Goal: Find specific page/section: Find specific page/section

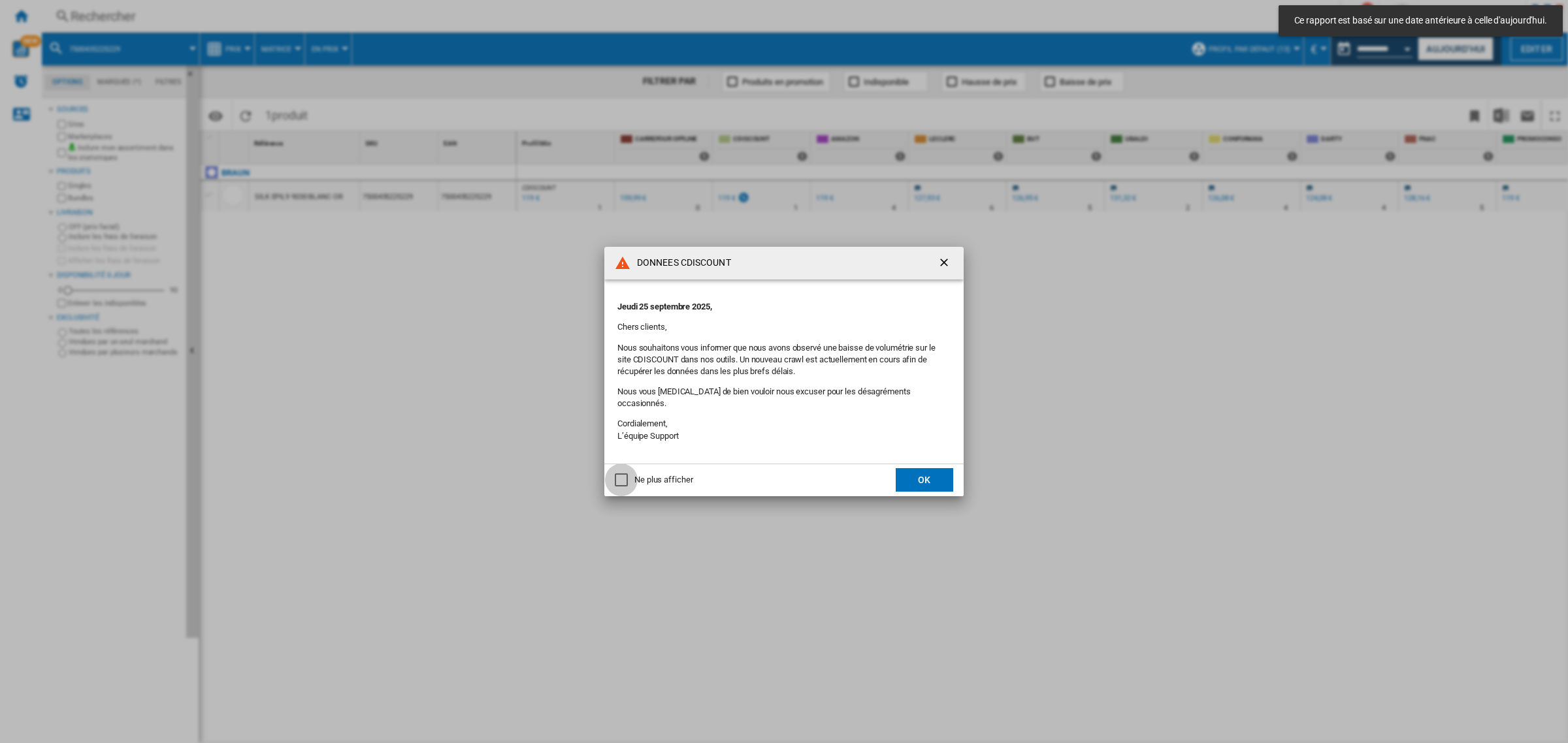
click at [619, 478] on div "Ne plus afficher" at bounding box center [622, 480] width 13 height 13
click at [915, 480] on button "OK" at bounding box center [924, 480] width 57 height 24
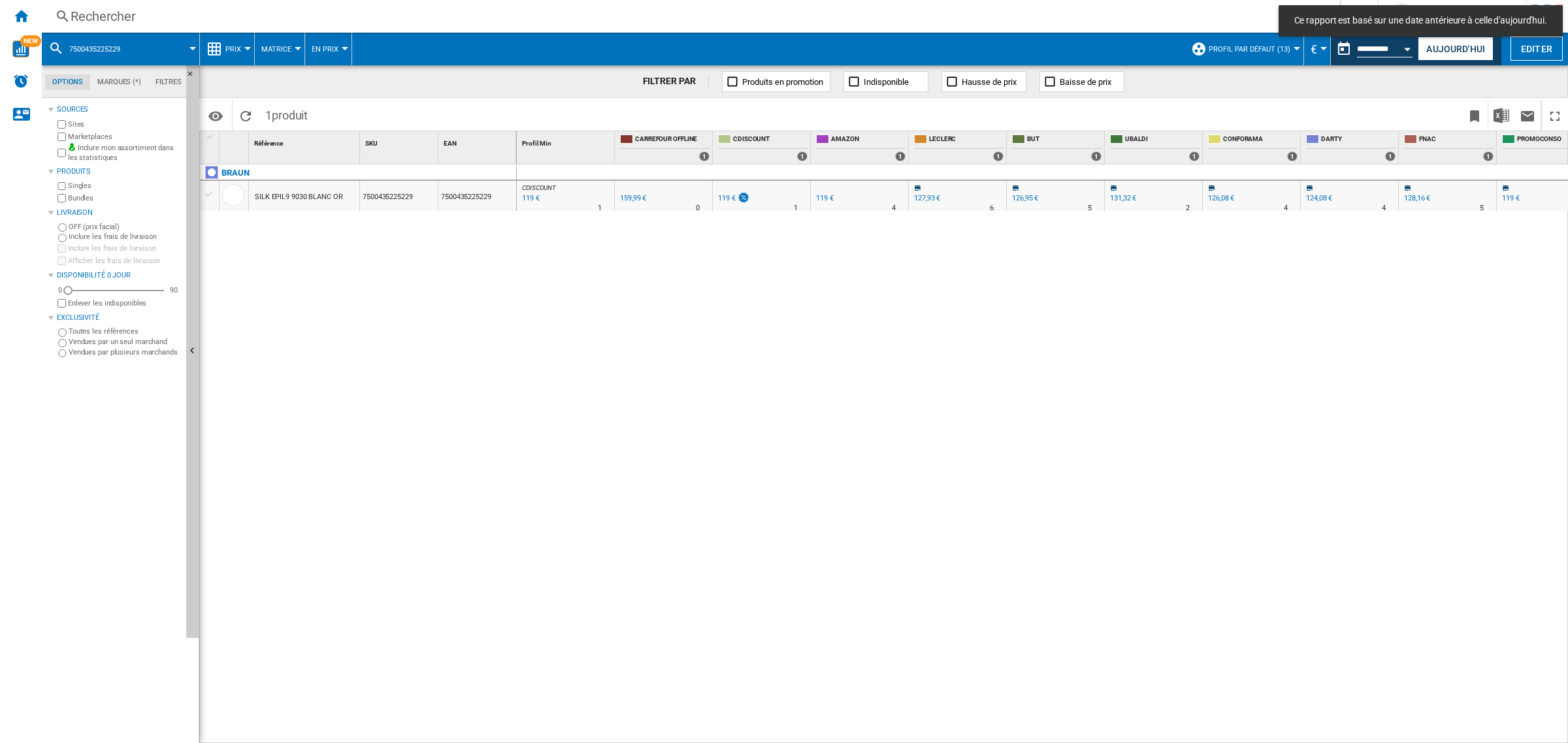
click at [108, 17] on div "Rechercher" at bounding box center [689, 17] width 1236 height 18
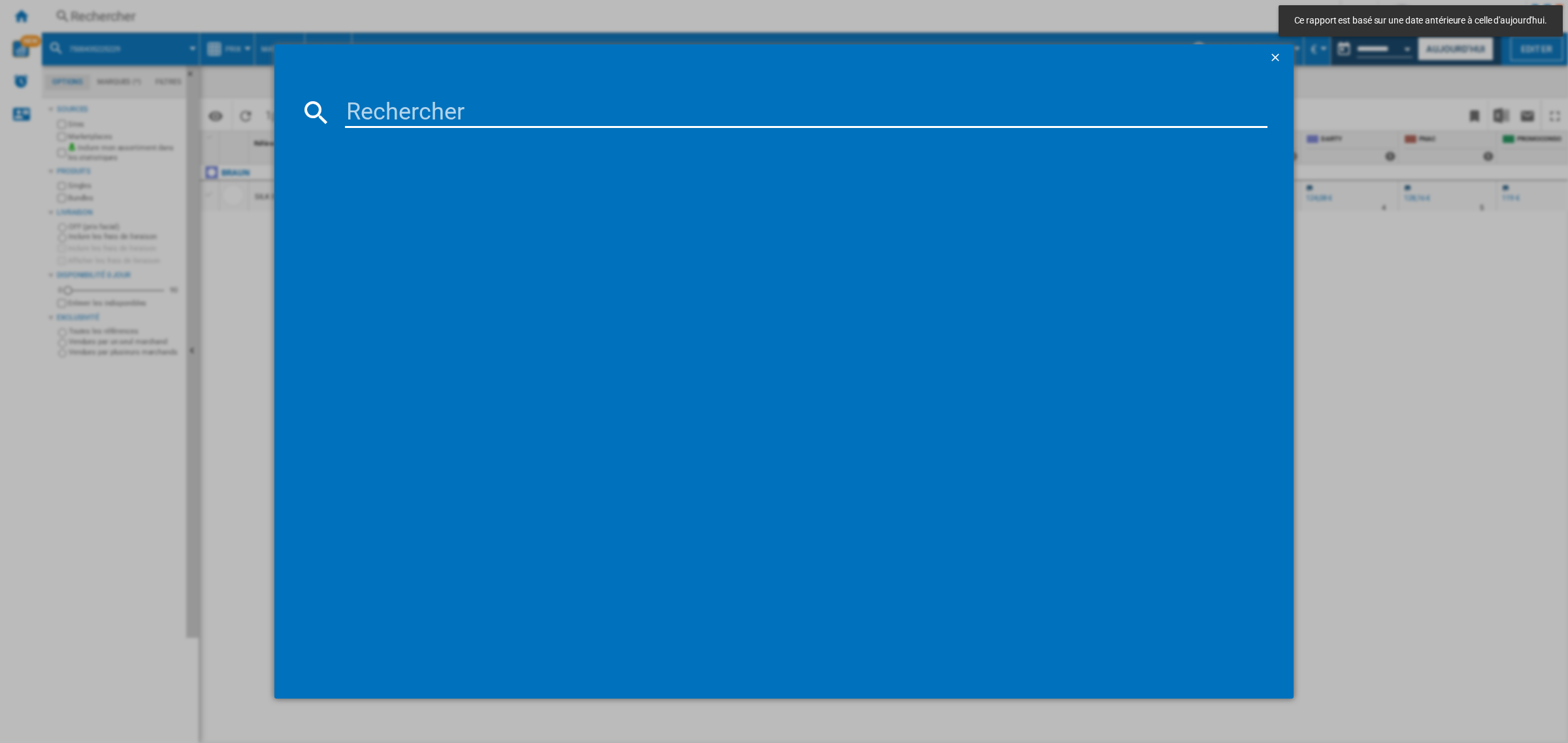
click at [438, 115] on input at bounding box center [806, 112] width 922 height 31
paste input "8720689029438"
type input "8720689029438"
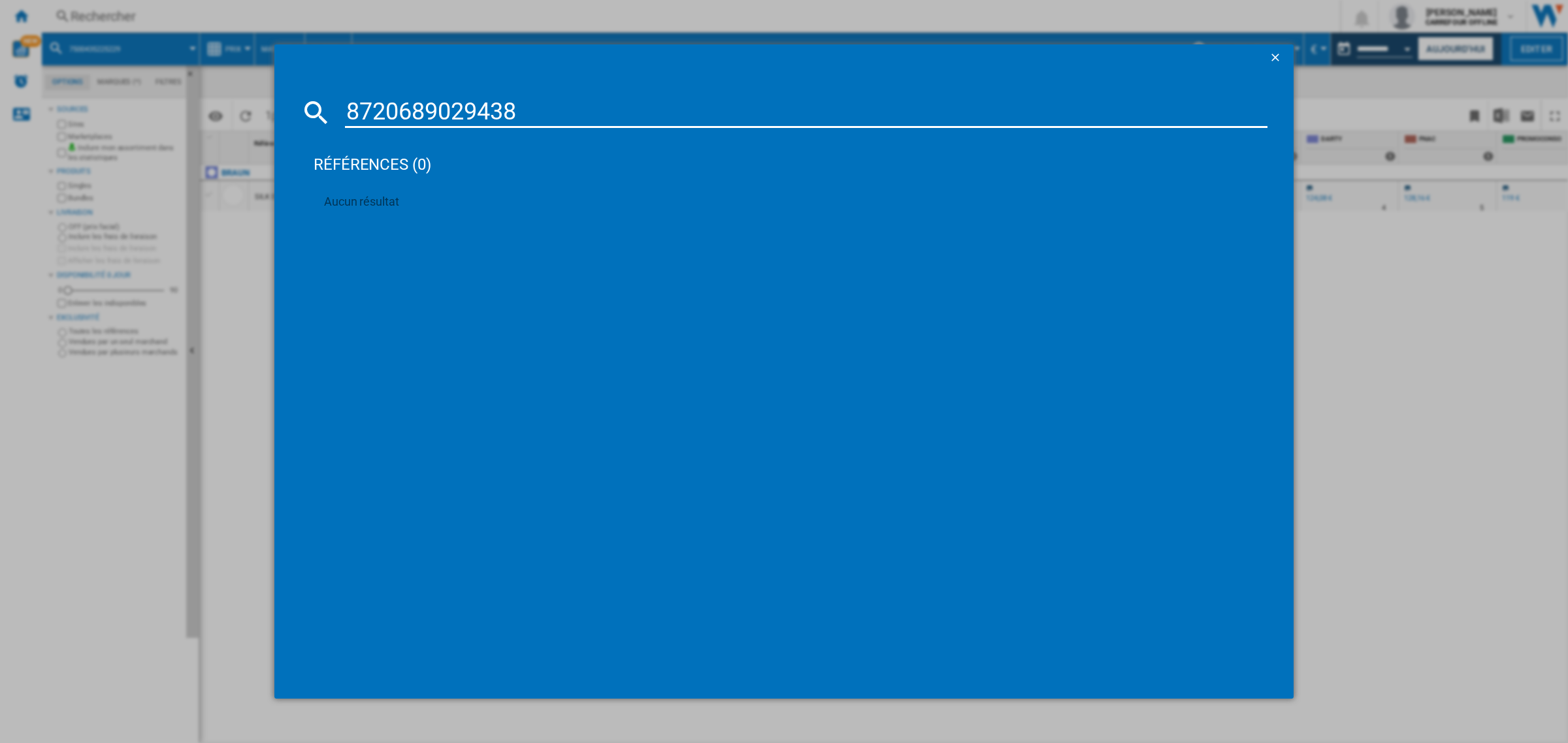
click at [1275, 48] on button "button" at bounding box center [1277, 57] width 26 height 26
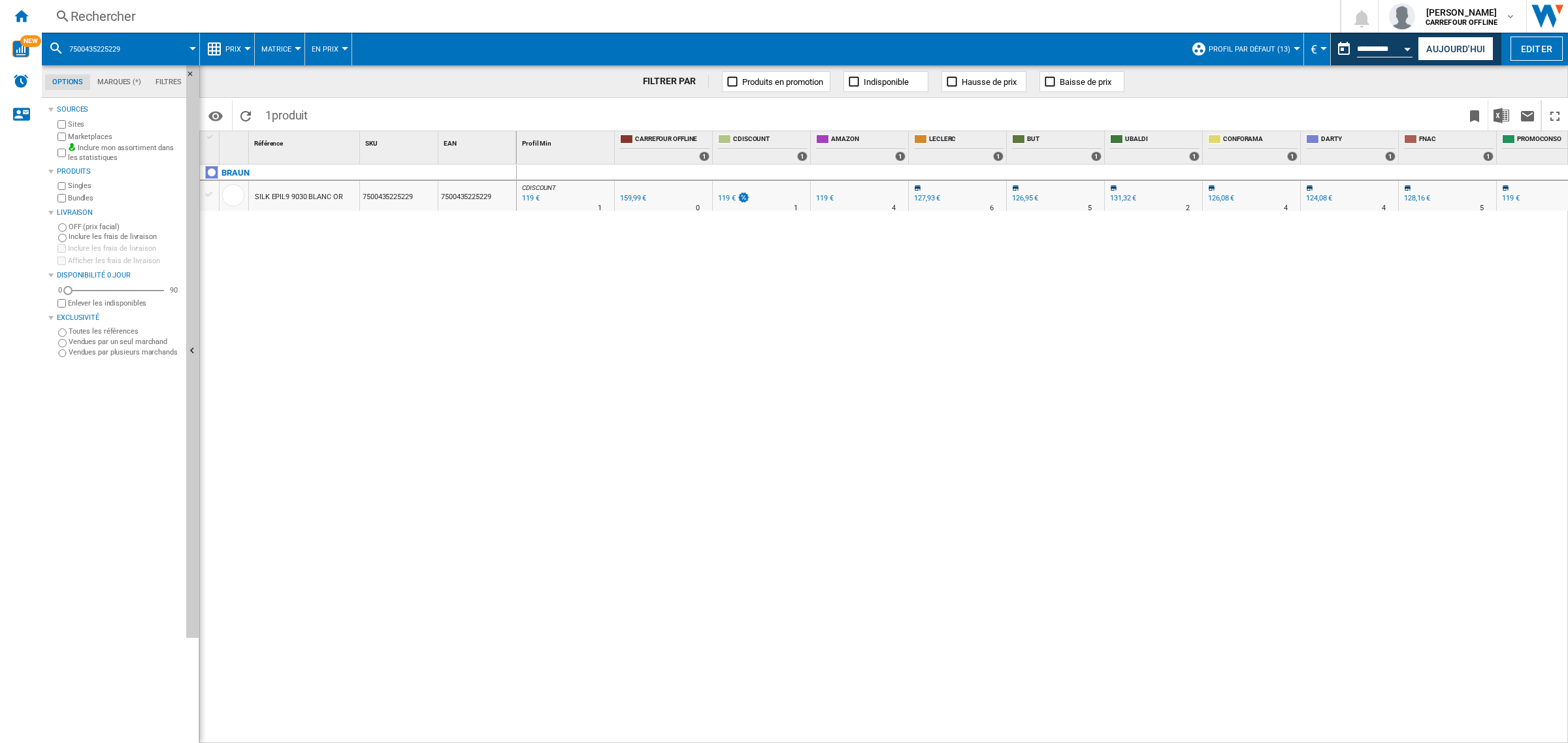
click at [1072, 482] on div "CDISCOUNT : -25.6 % 119 € % N/A 1 CDISCOUNT : 0.0 % 159,99 € % N/A" at bounding box center [1042, 454] width 1052 height 580
click at [152, 21] on div "Rechercher" at bounding box center [689, 17] width 1236 height 18
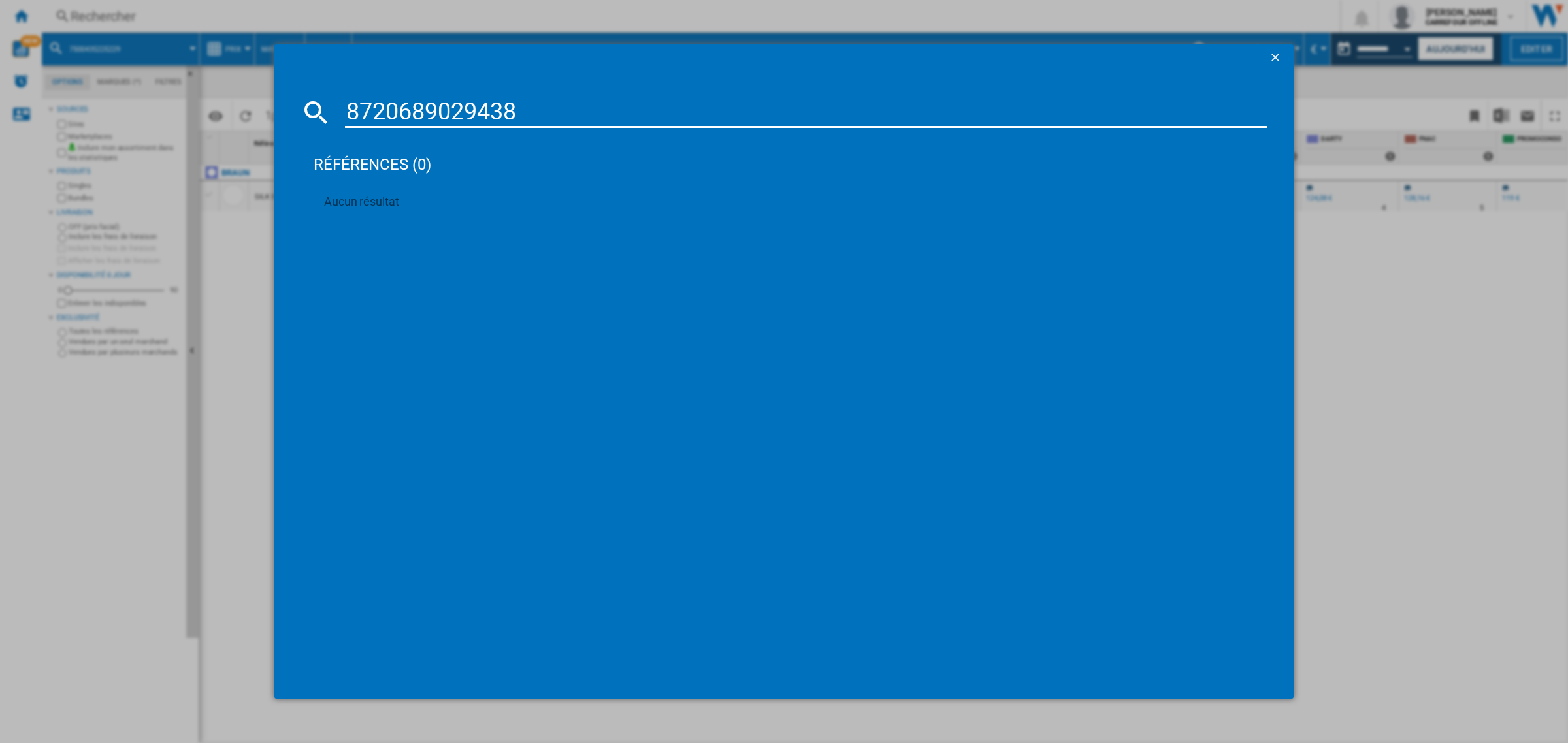
type input "8720689029438"
click at [1272, 63] on ng-md-icon "getI18NText('BUTTONS.CLOSE_DIALOG')" at bounding box center [1277, 58] width 16 height 16
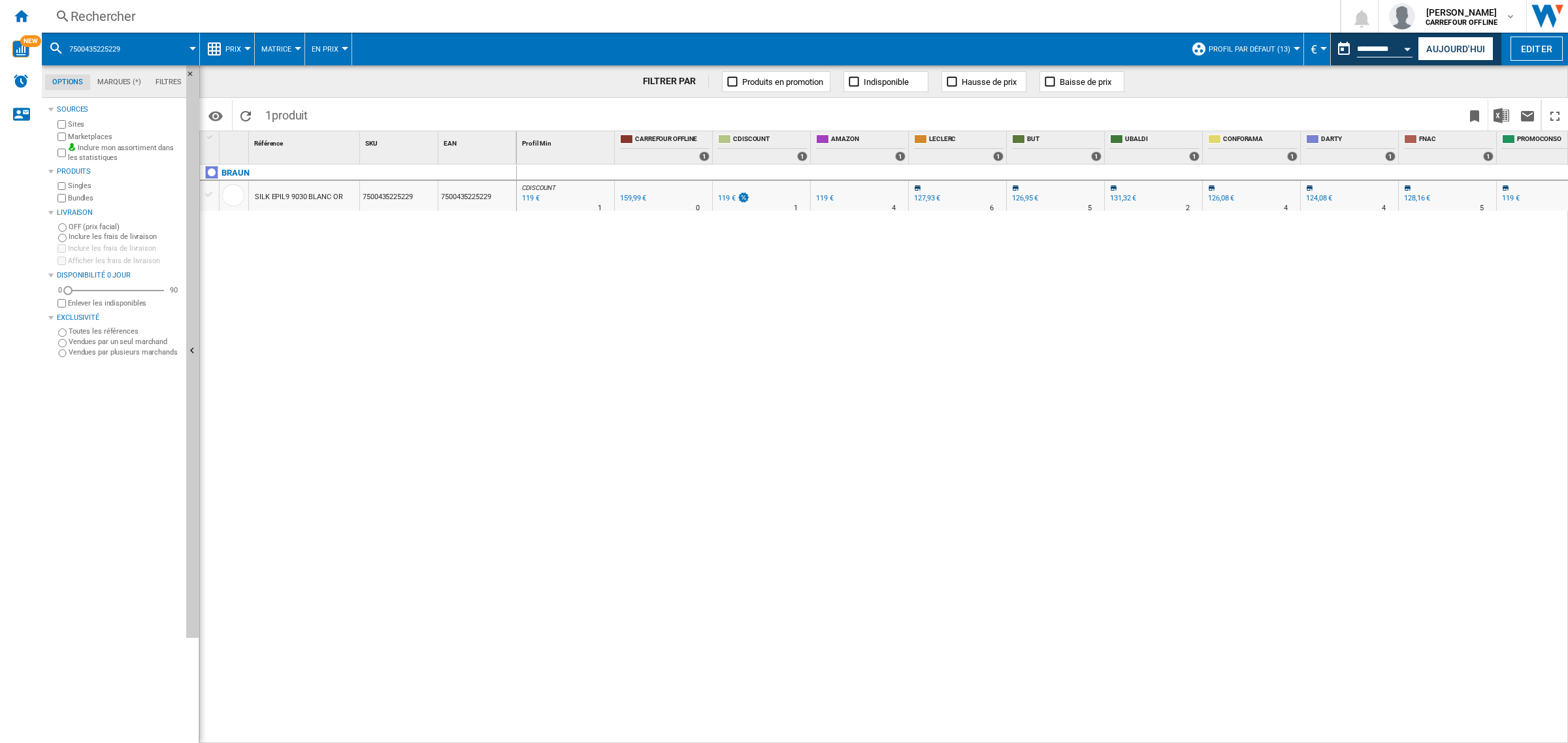
click at [575, 374] on div "CDISCOUNT : -25.6 % 119 € % N/A 1 CDISCOUNT : 0.0 % 159,99 € % N/A" at bounding box center [1042, 454] width 1052 height 580
click at [115, 20] on div "Rechercher" at bounding box center [689, 17] width 1236 height 18
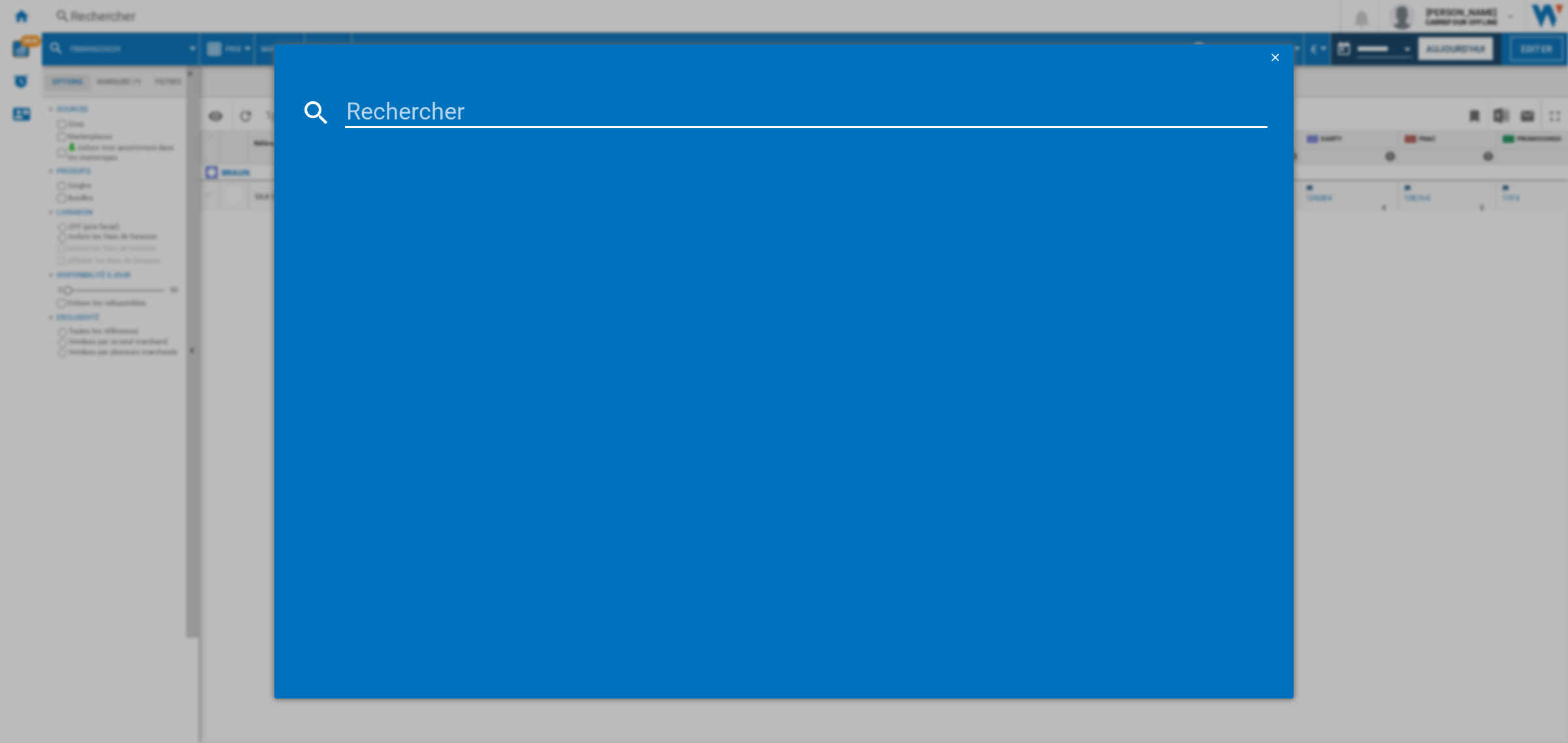
type input "8720689029438"
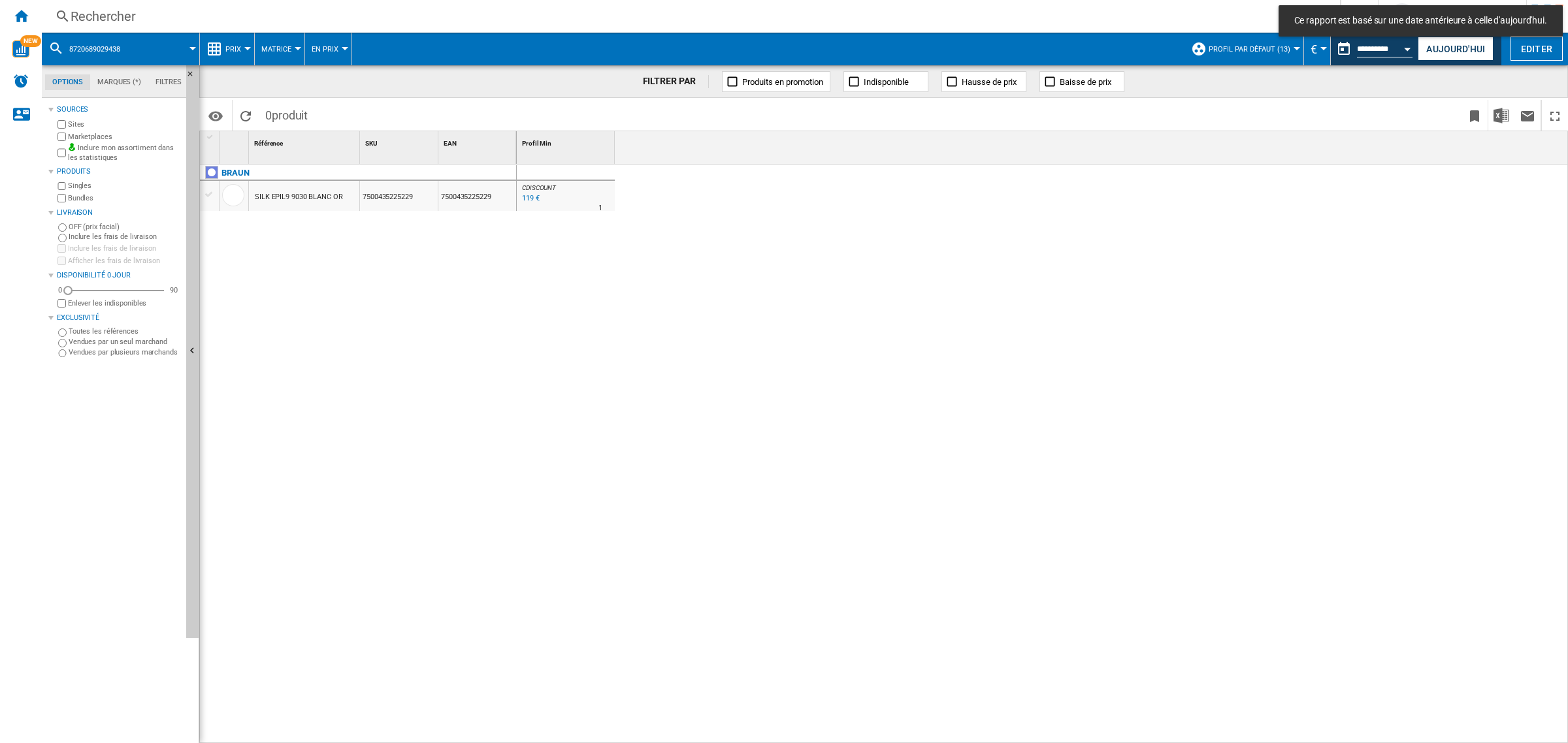
click at [463, 385] on div "BRAUN SILK EPIL9 9030 BLANC OR 7500435225229 7500435225229" at bounding box center [359, 452] width 317 height 573
click at [1156, 24] on div "Rechercher" at bounding box center [689, 17] width 1236 height 18
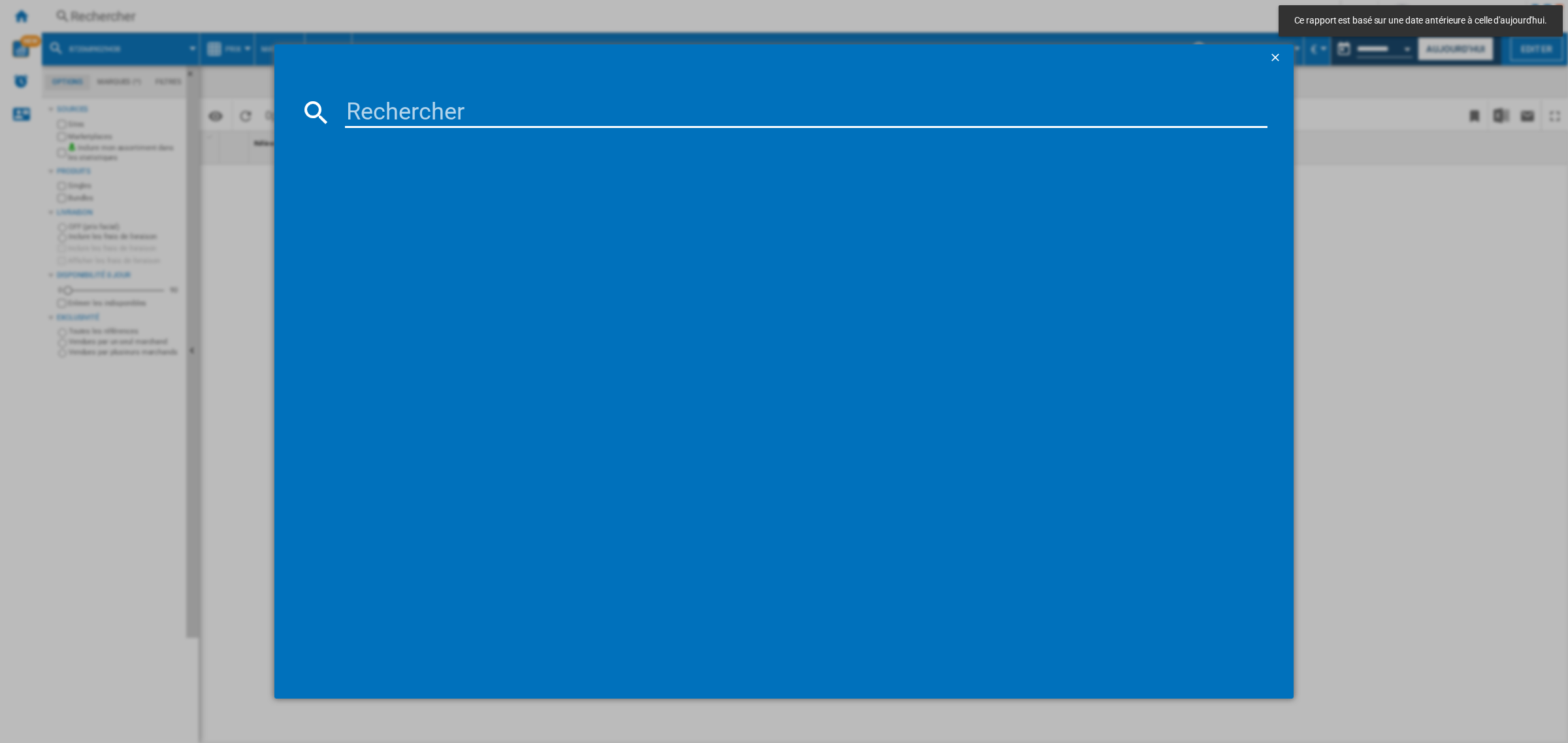
drag, startPoint x: 1491, startPoint y: 322, endPoint x: 1483, endPoint y: 324, distance: 8.2
click at [1487, 324] on div at bounding box center [784, 372] width 1568 height 743
